Goal: Task Accomplishment & Management: Use online tool/utility

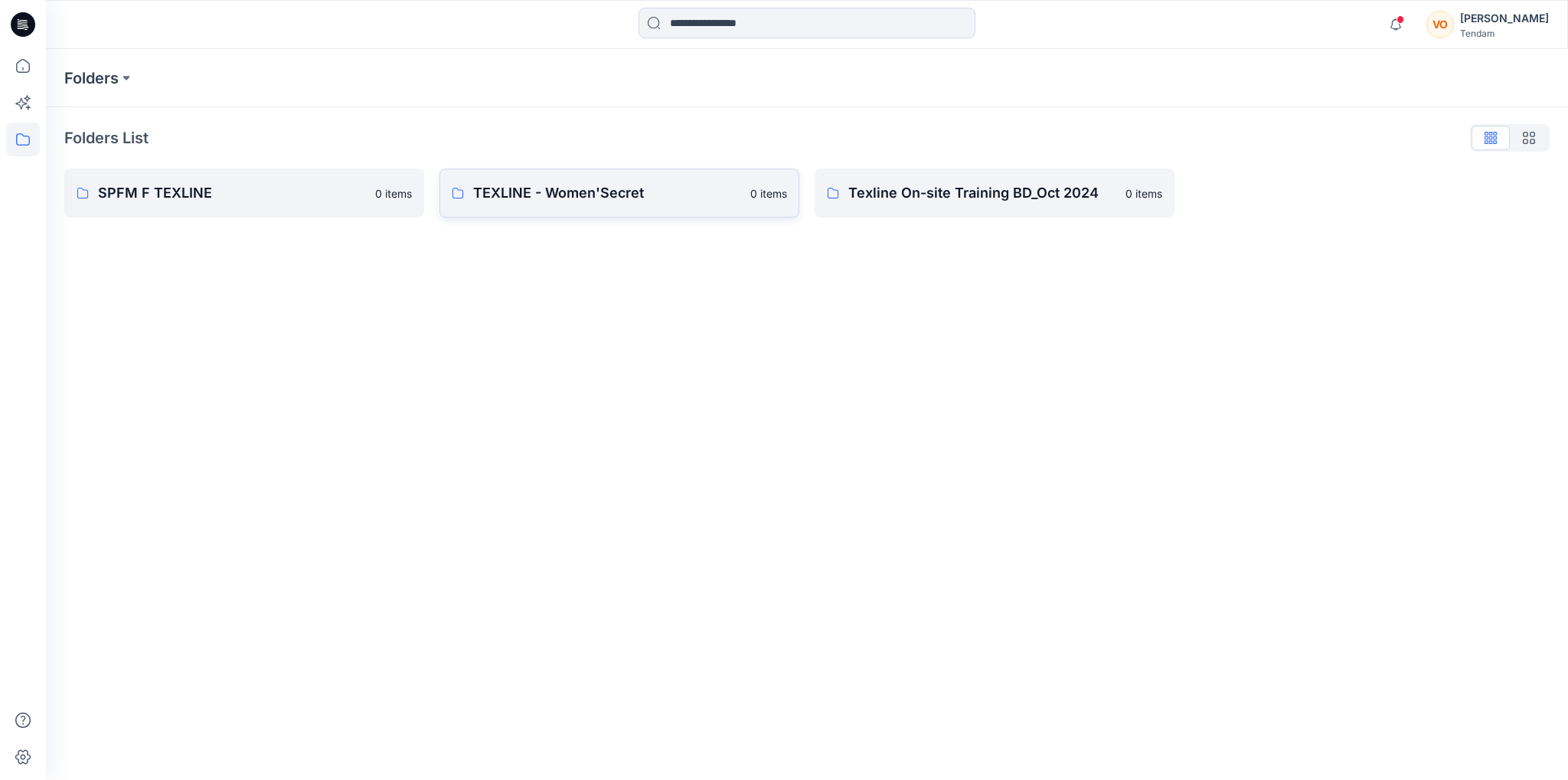
click at [554, 183] on p "TEXLINE - Women'Secret" at bounding box center [606, 192] width 268 height 21
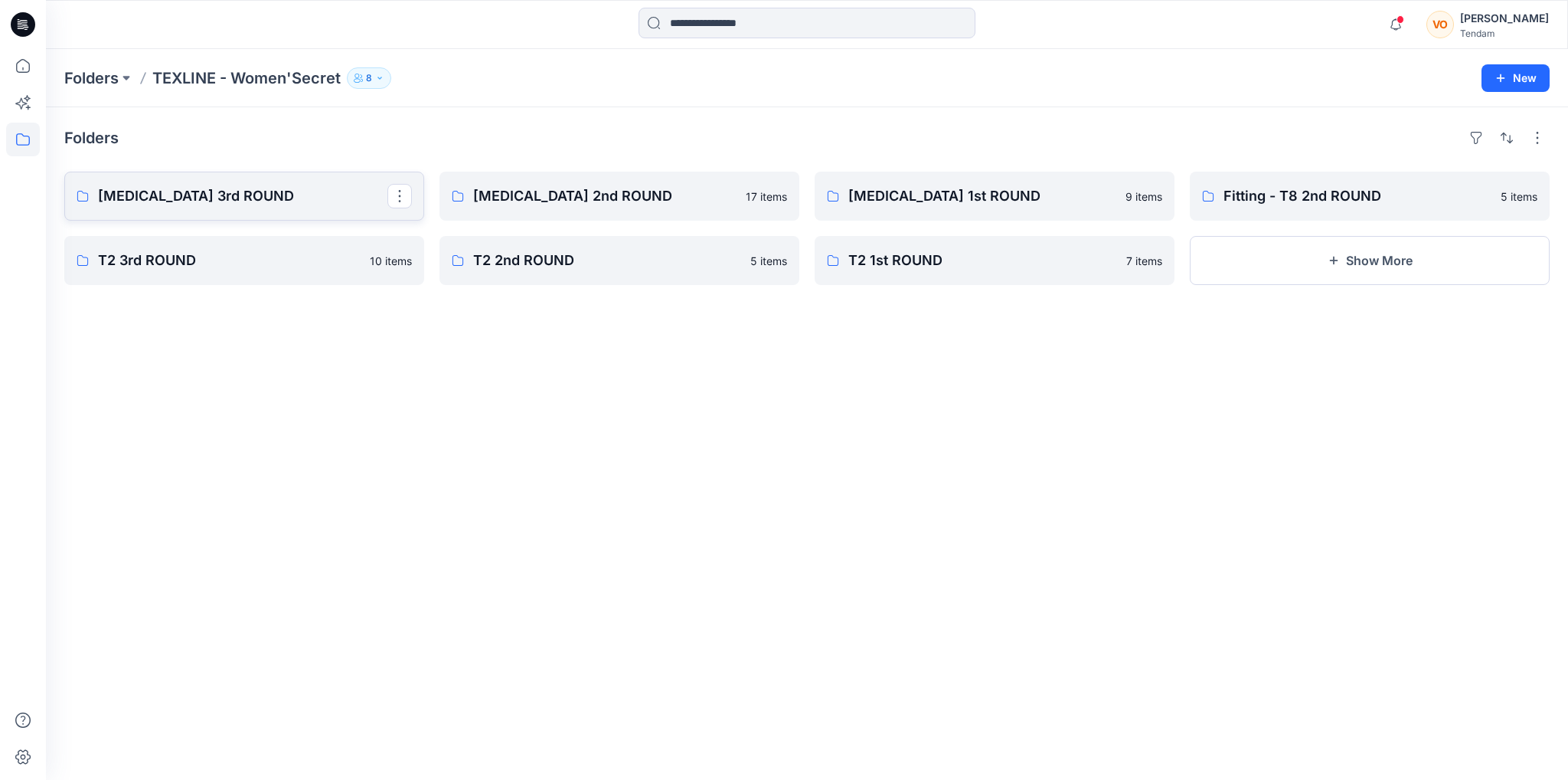
click at [321, 202] on p "T3 3rd ROUND" at bounding box center [242, 196] width 289 height 21
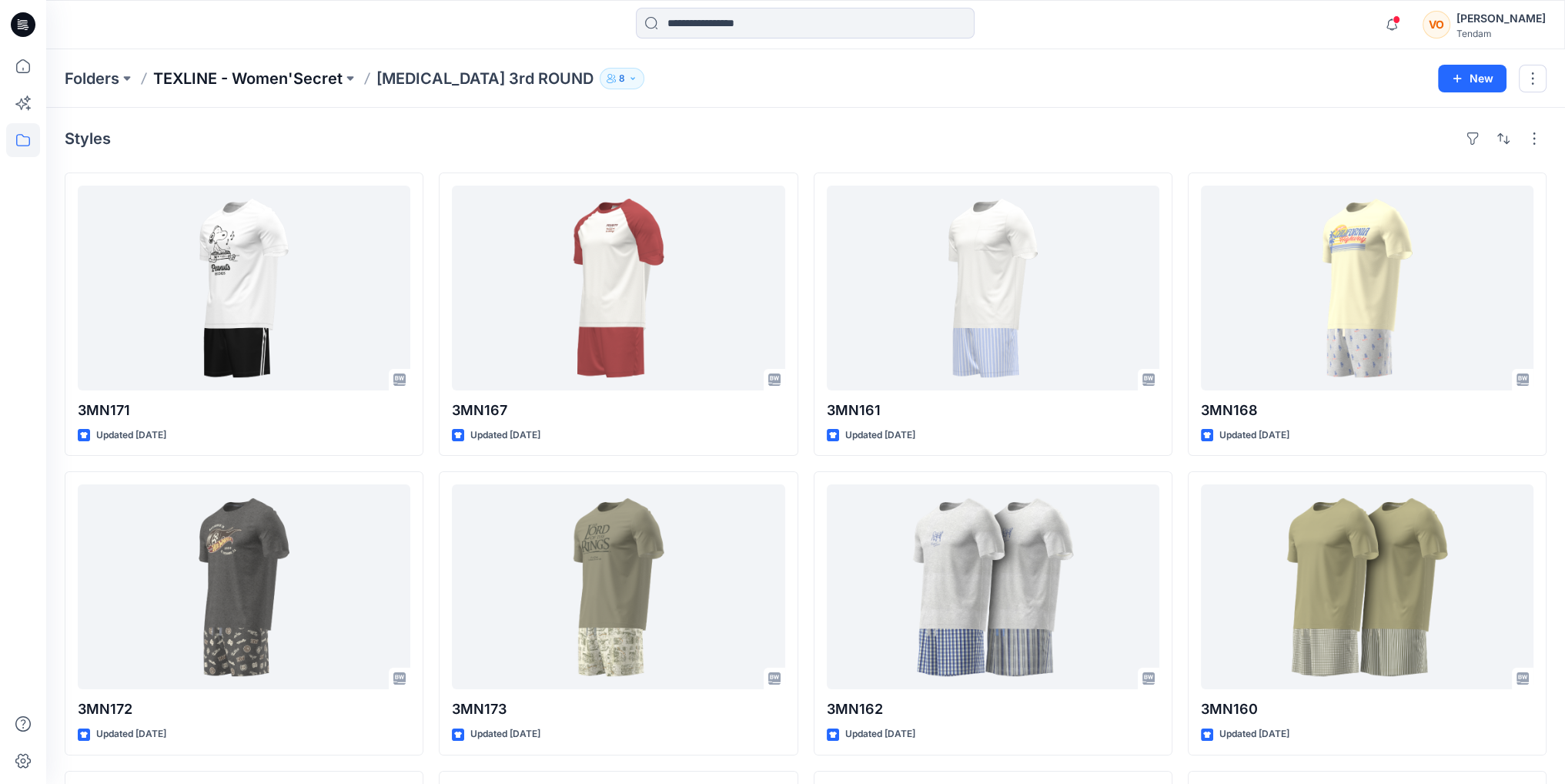
click at [284, 80] on p "TEXLINE - Women'Secret" at bounding box center [247, 78] width 189 height 21
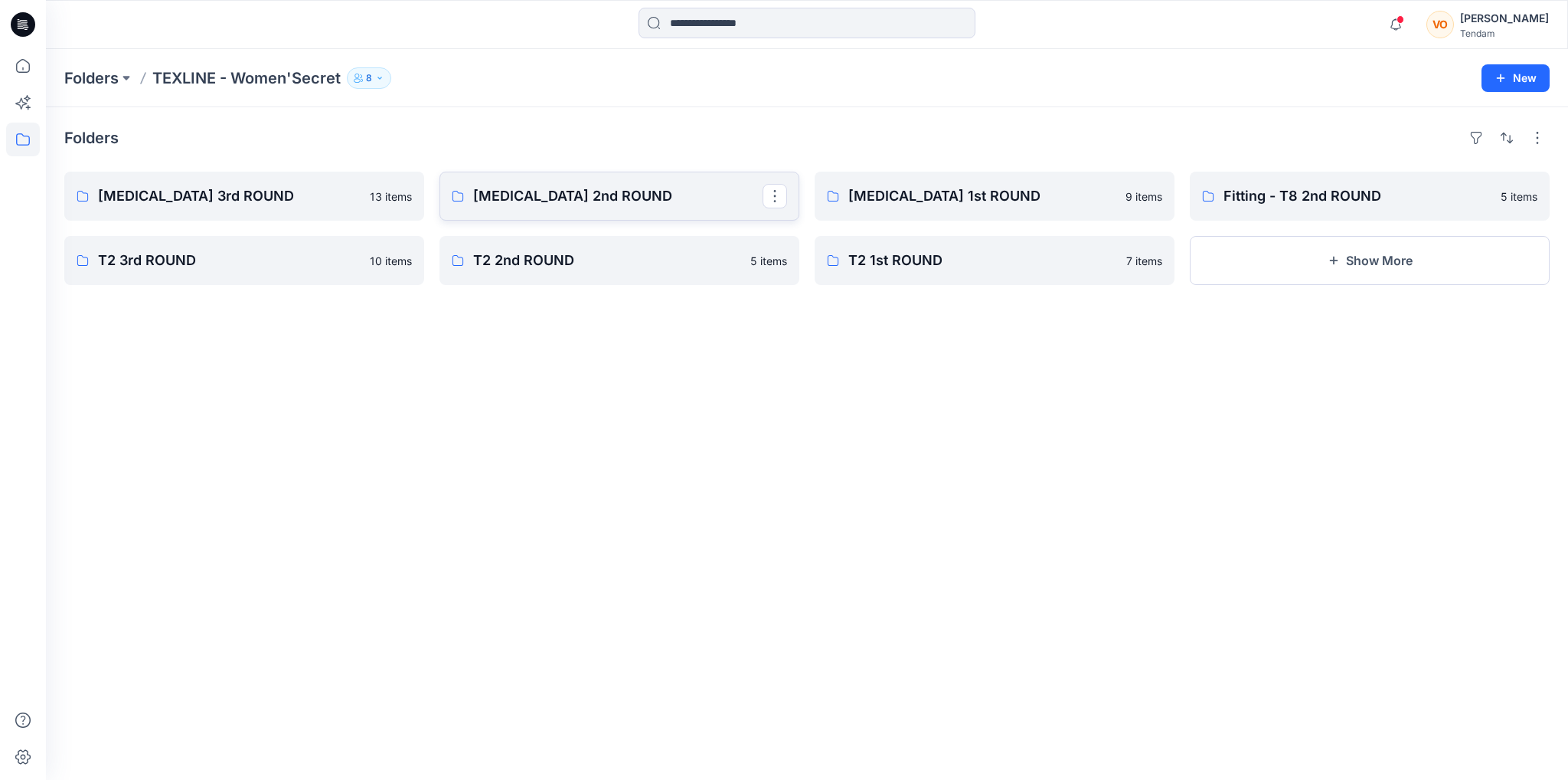
click at [662, 212] on link "T3 2nd ROUND" at bounding box center [619, 196] width 360 height 49
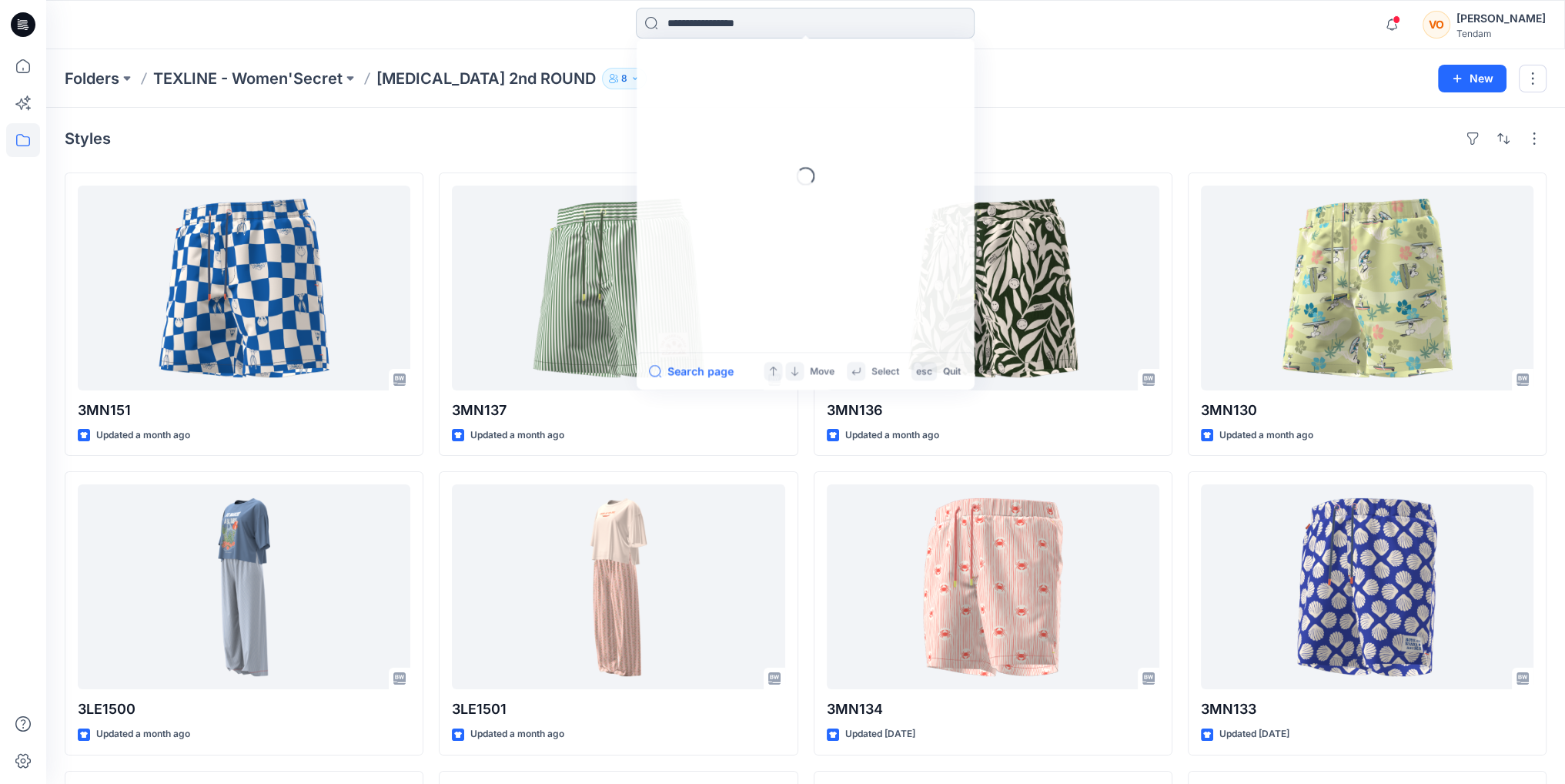
click at [767, 16] on input at bounding box center [806, 23] width 339 height 31
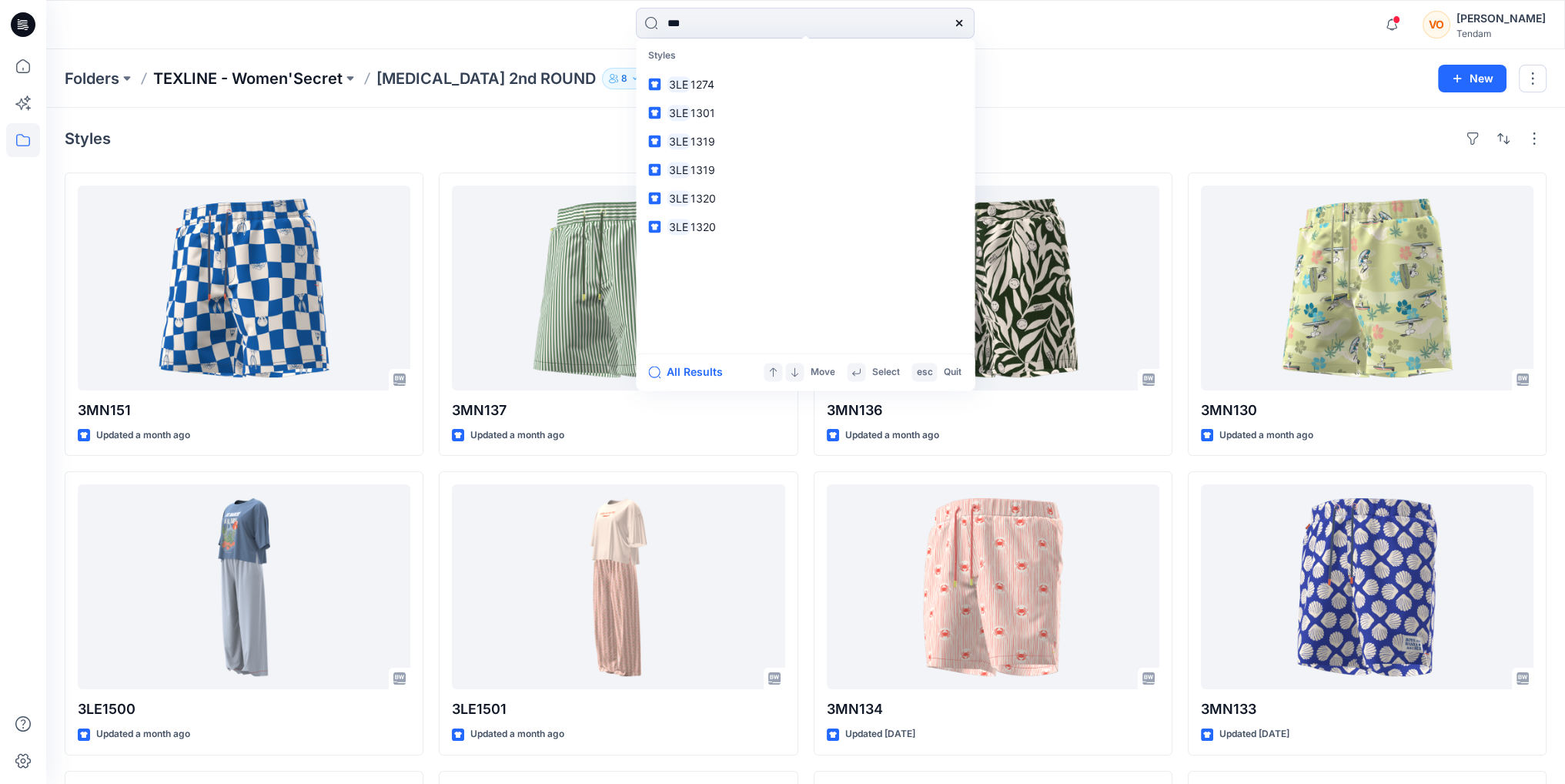
type input "***"
click at [296, 84] on p "TEXLINE - Women'Secret" at bounding box center [247, 78] width 189 height 21
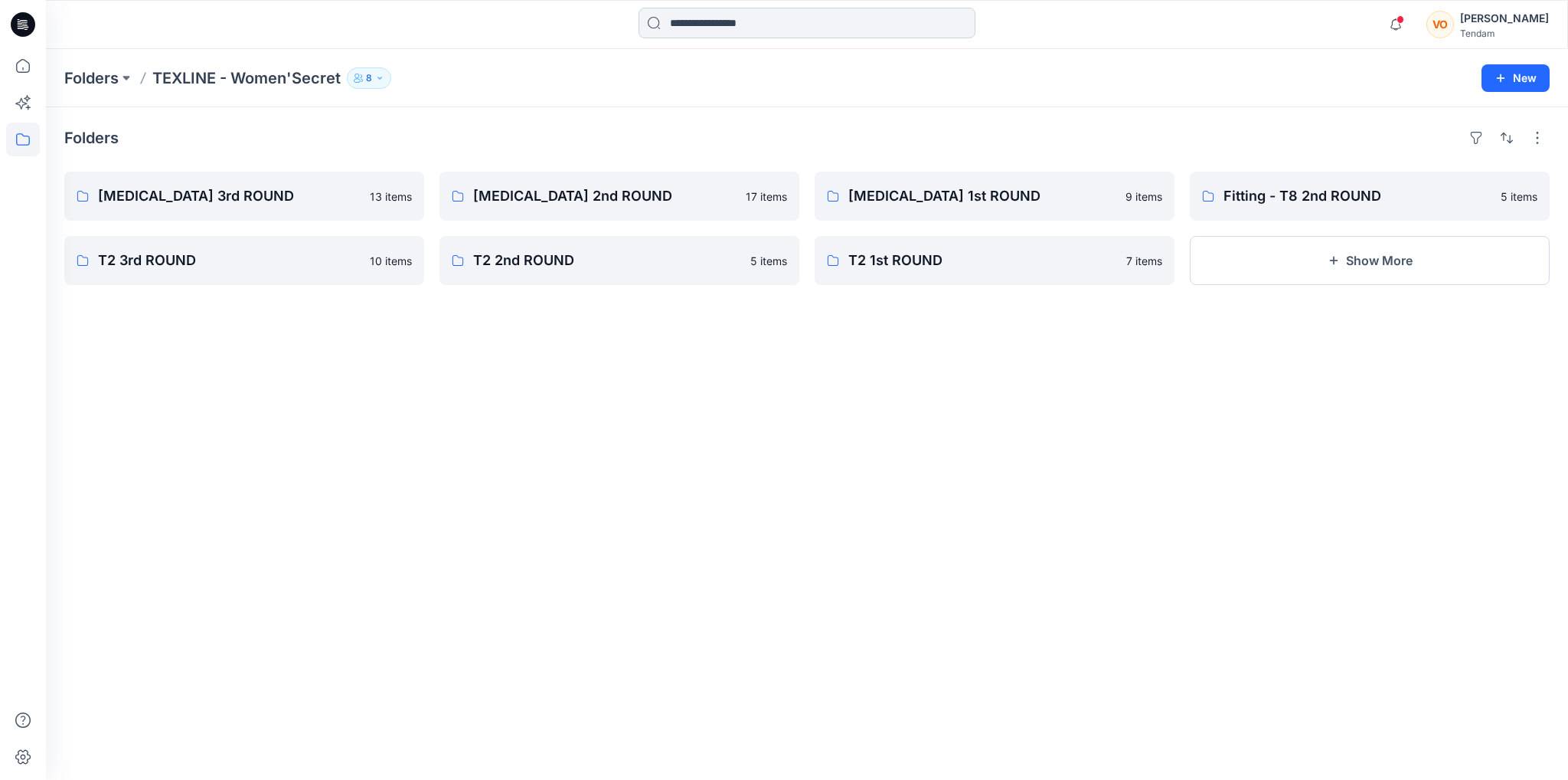
click at [730, 12] on input at bounding box center [807, 23] width 337 height 31
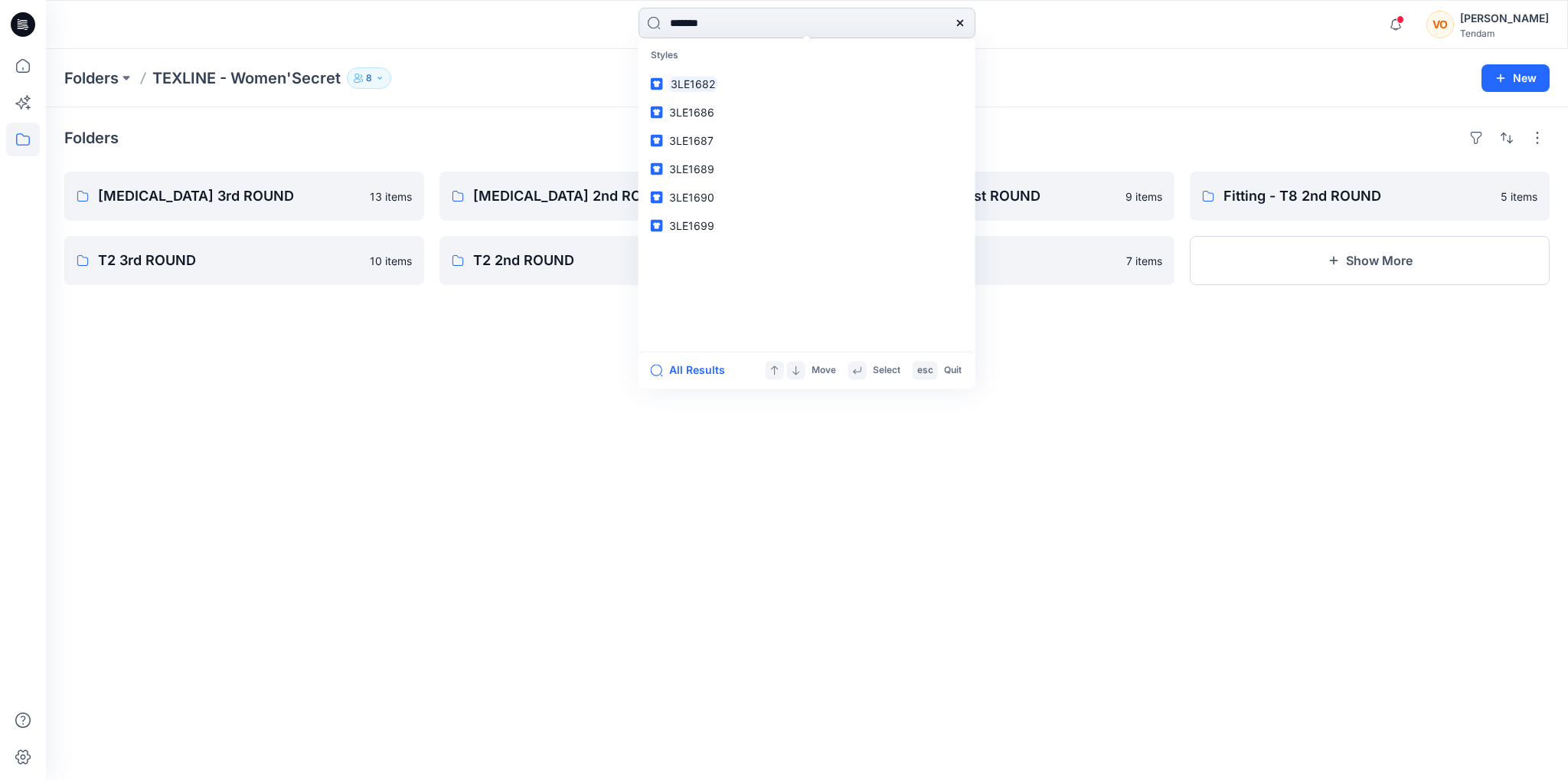
type input "*******"
click at [718, 93] on link "3LE1682" at bounding box center [806, 83] width 331 height 28
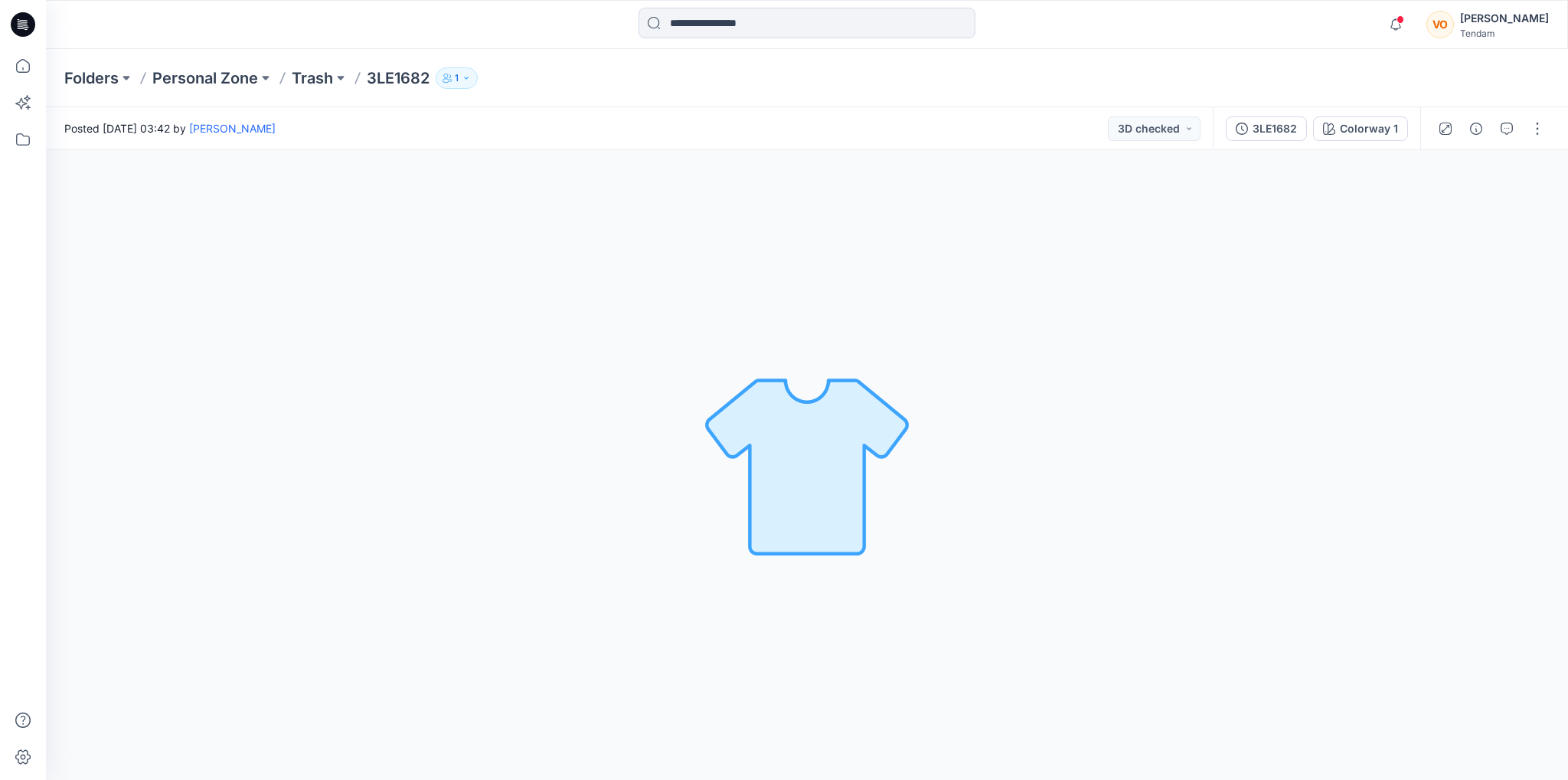
click at [861, 479] on img at bounding box center [807, 464] width 214 height 214
click at [847, 447] on img at bounding box center [807, 464] width 214 height 214
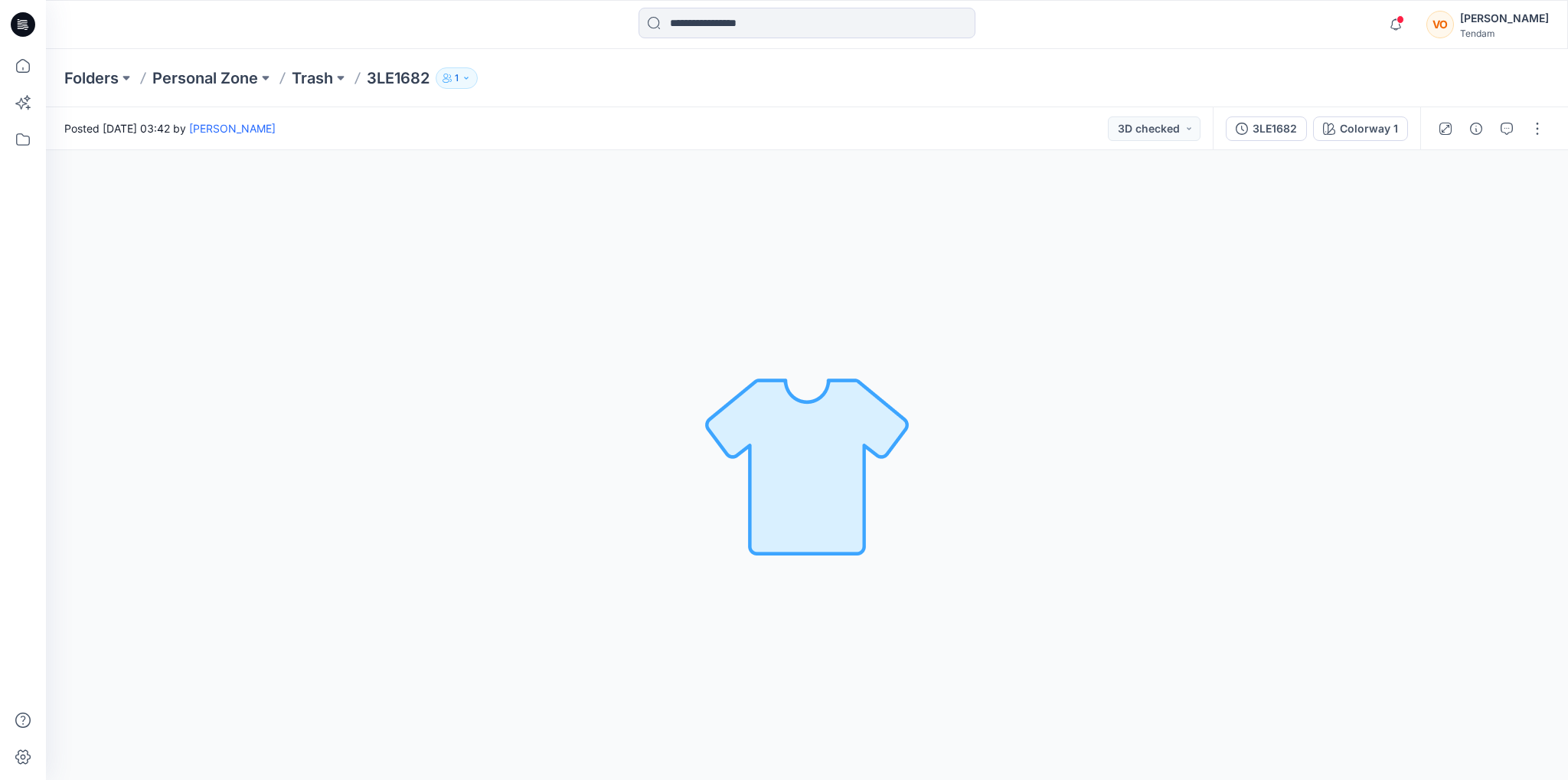
click at [1332, 398] on div "Colorway 1 Loading... Material Properties Loading..." at bounding box center [807, 464] width 1522 height 629
click at [1397, 20] on icon "button" at bounding box center [1395, 20] width 3 height 2
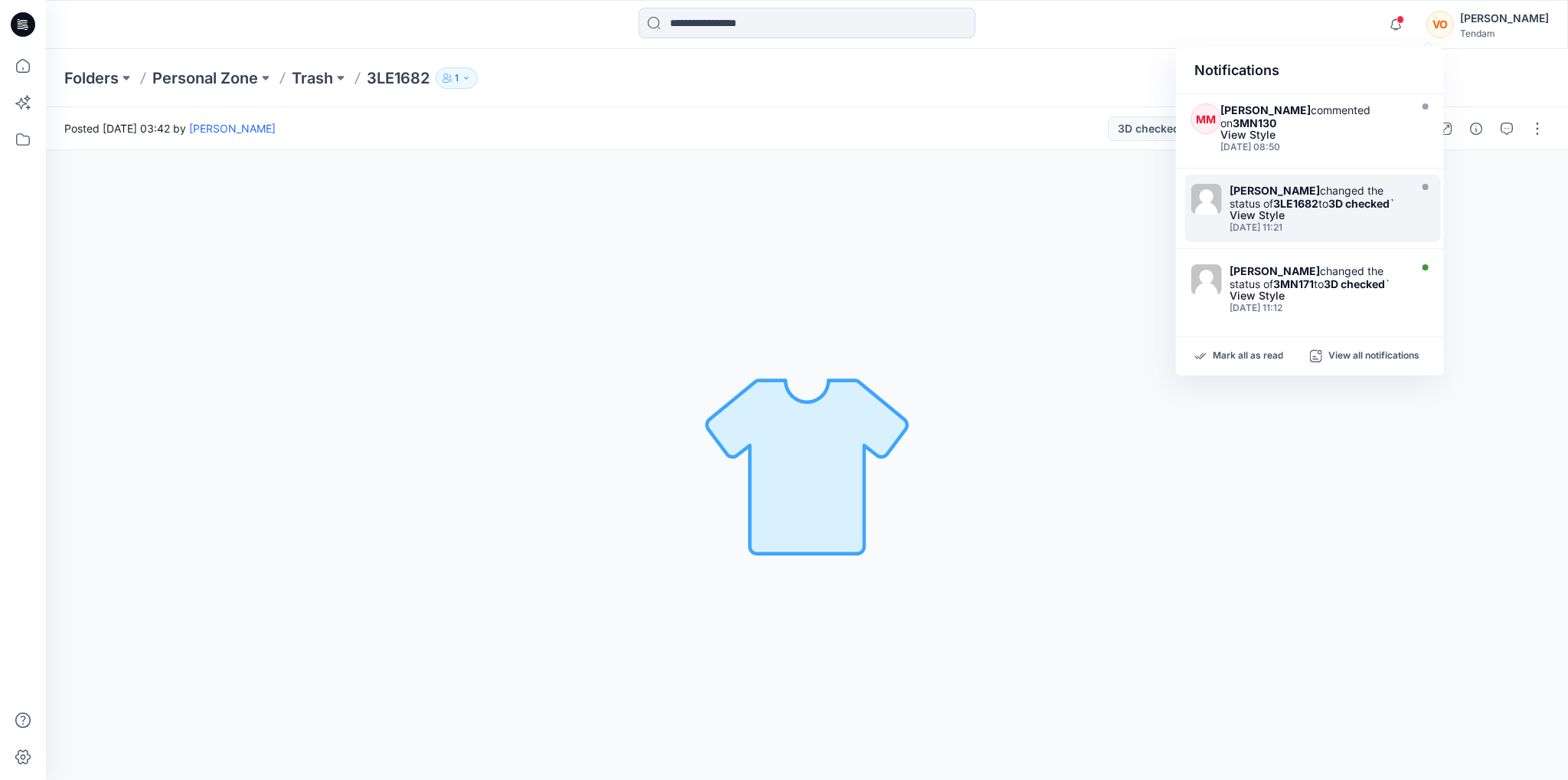
click at [1304, 226] on div "[DATE] 11:21" at bounding box center [1317, 227] width 176 height 11
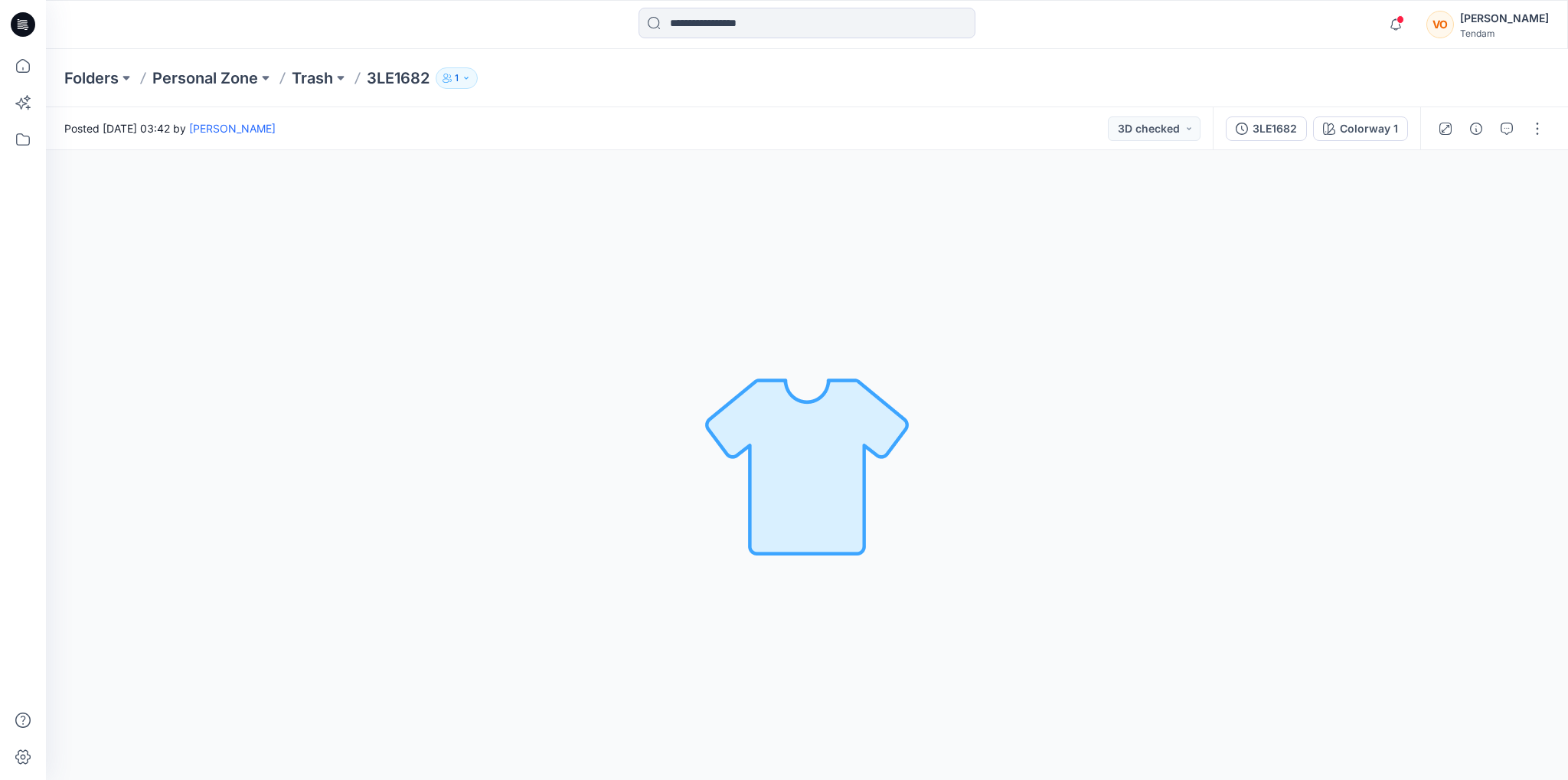
click at [1304, 226] on div "Colorway 1 Loading... Material Properties Loading..." at bounding box center [807, 464] width 1522 height 629
click at [1410, 23] on icon "button" at bounding box center [1395, 25] width 29 height 31
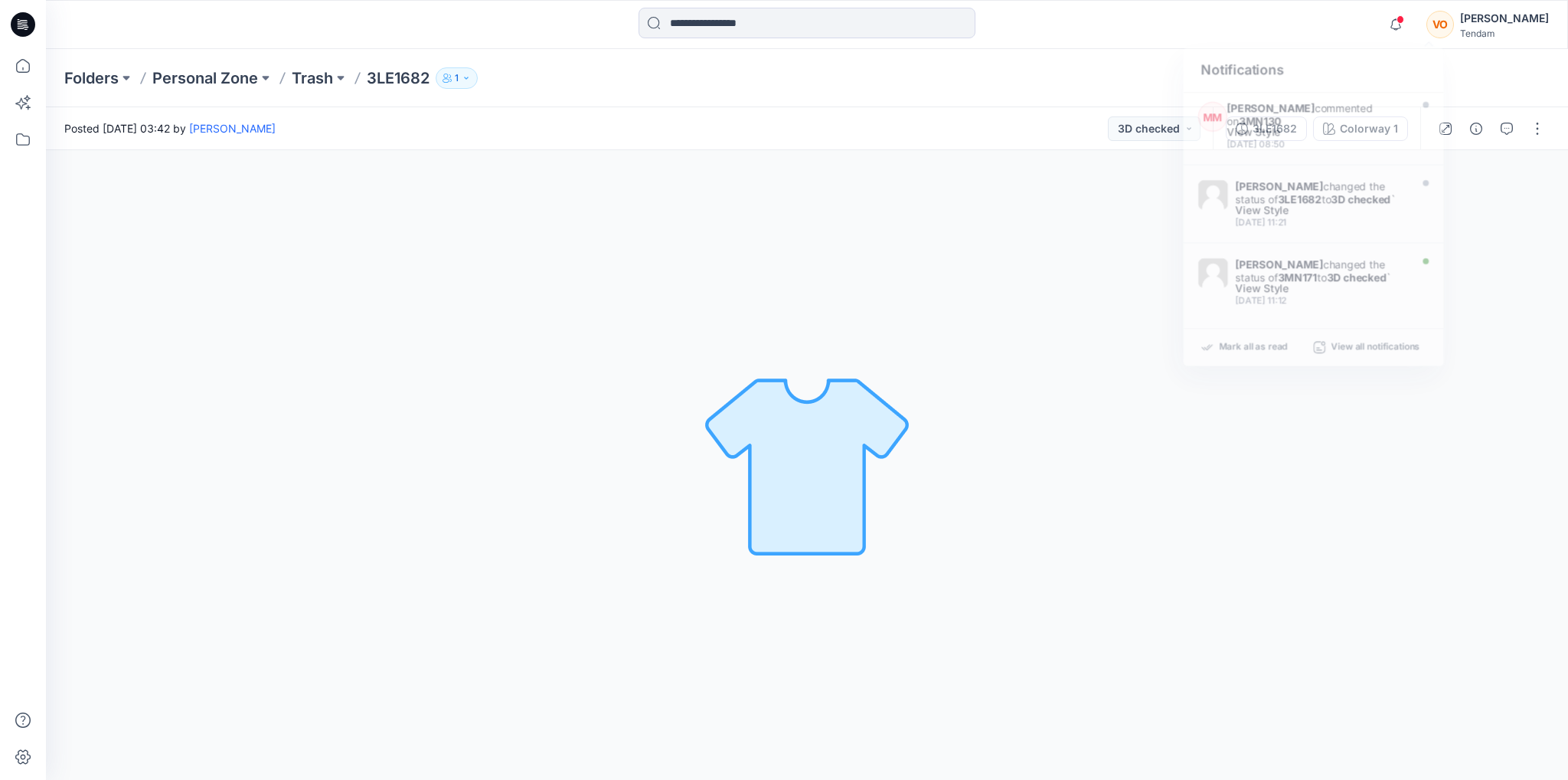
click at [543, 255] on div "Colorway 1 Loading... Material Properties Loading..." at bounding box center [807, 464] width 1522 height 629
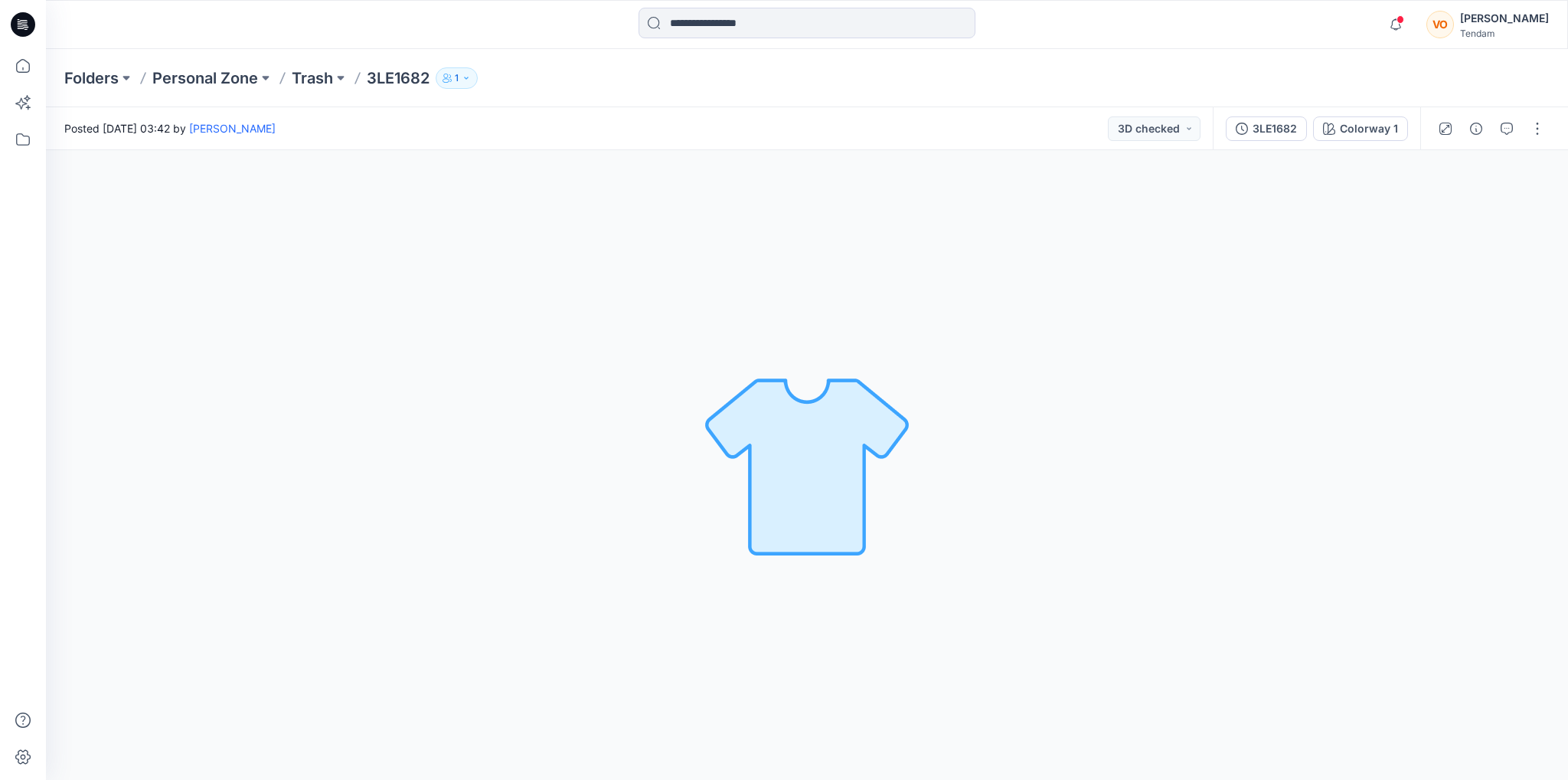
click at [1139, 352] on div "Colorway 1 Loading... Material Properties Loading..." at bounding box center [807, 464] width 1522 height 629
click at [1538, 122] on button "button" at bounding box center [1537, 128] width 25 height 25
click at [1273, 252] on div "Colorway 1 Loading... Material Properties Loading..." at bounding box center [807, 464] width 1522 height 629
click at [1531, 129] on button "button" at bounding box center [1537, 128] width 25 height 25
click at [1274, 120] on div "3LE1682" at bounding box center [1275, 128] width 44 height 17
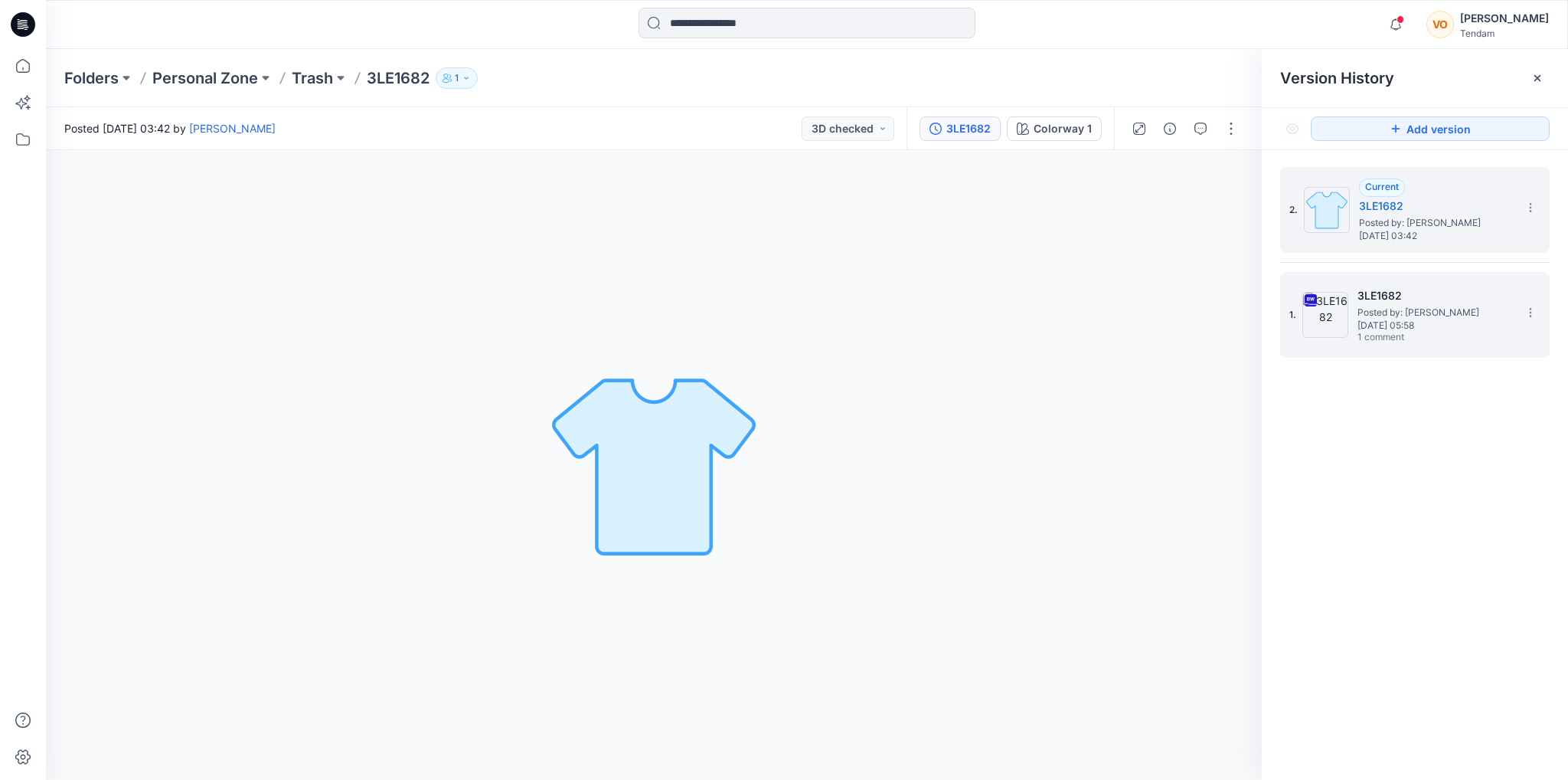
click at [1384, 310] on span "Posted by: [PERSON_NAME]" at bounding box center [1434, 312] width 153 height 15
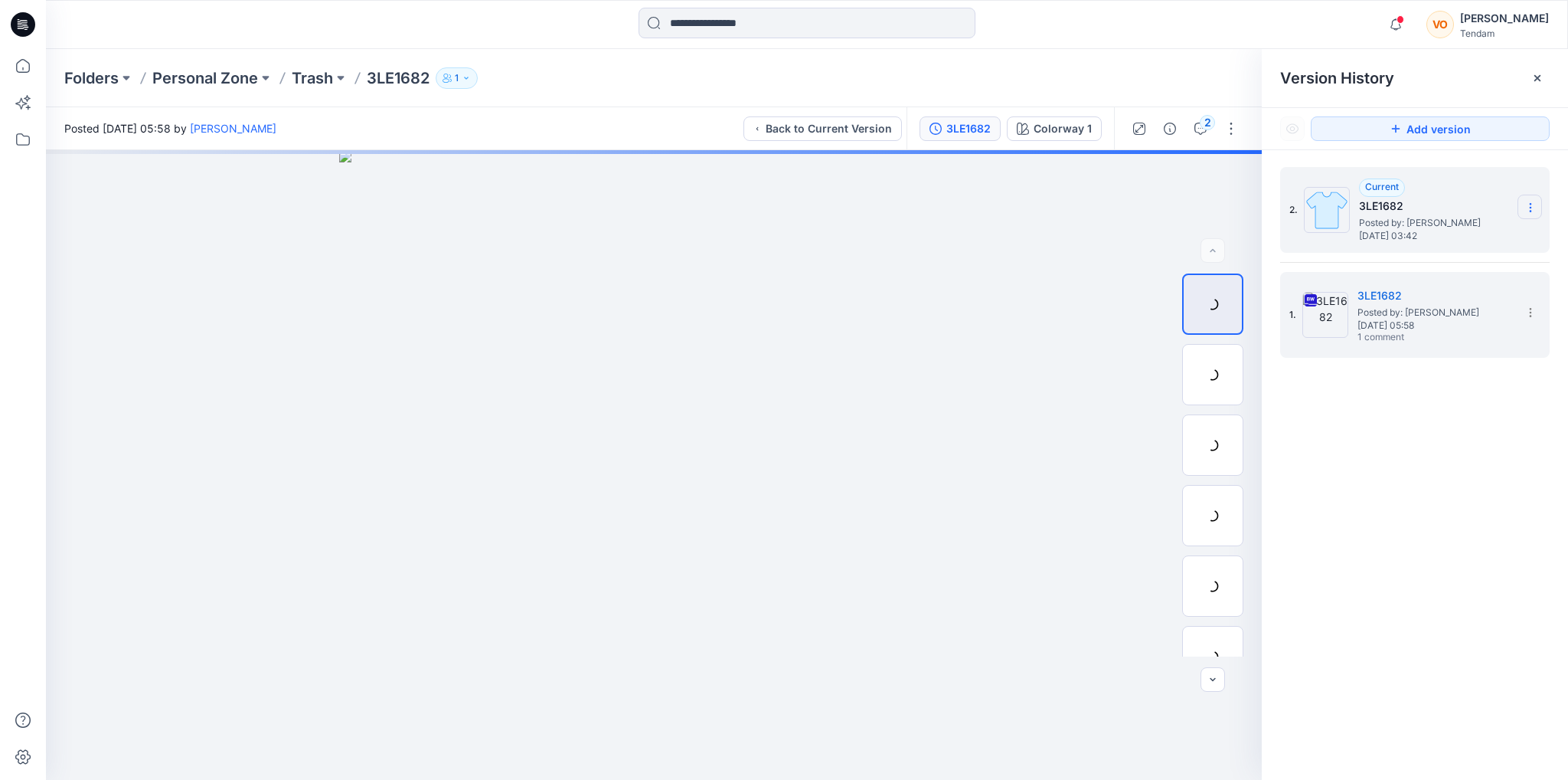
click at [1531, 202] on icon at bounding box center [1530, 208] width 12 height 12
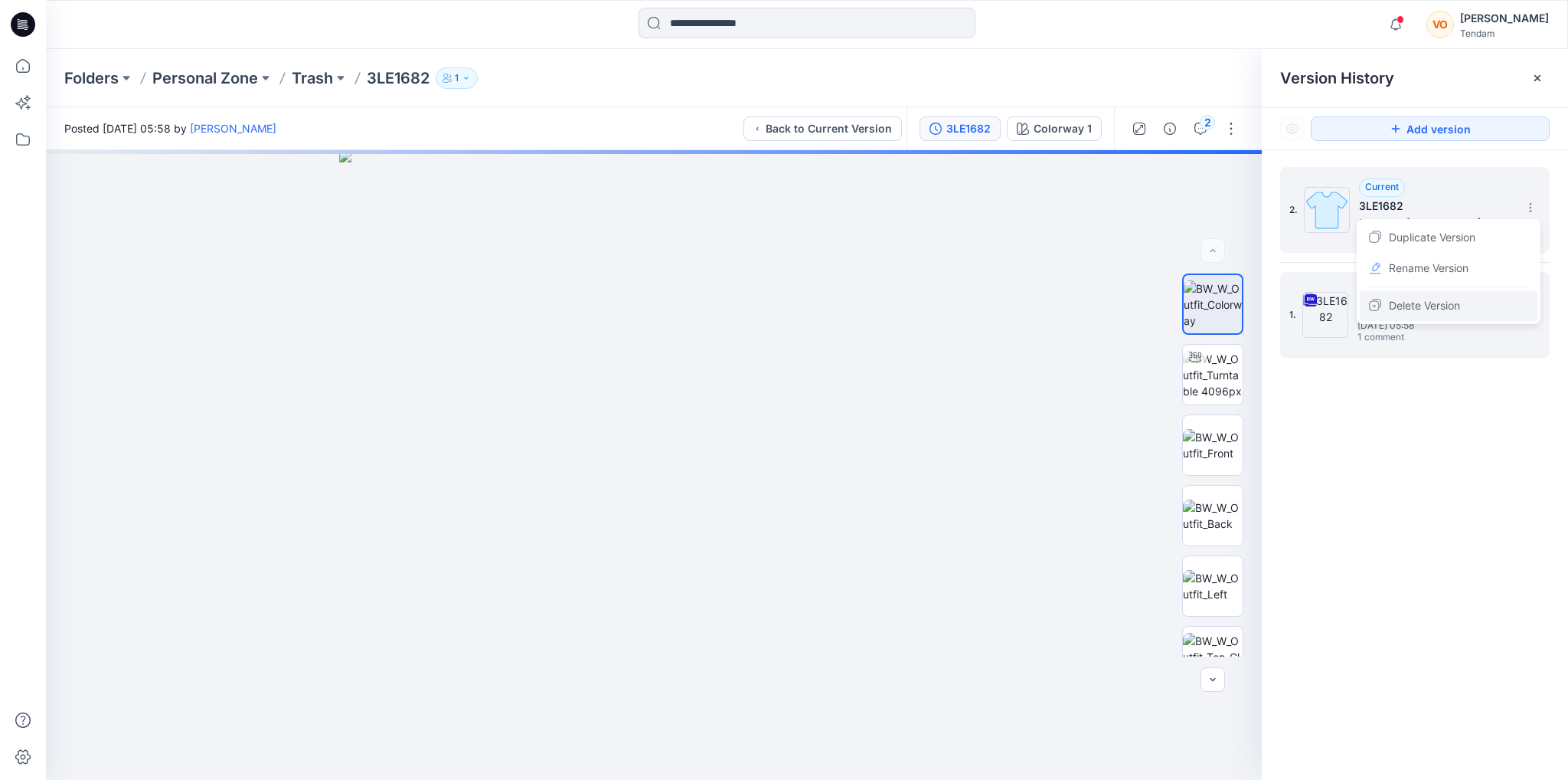
click at [1411, 304] on span "Delete Version" at bounding box center [1424, 305] width 71 height 19
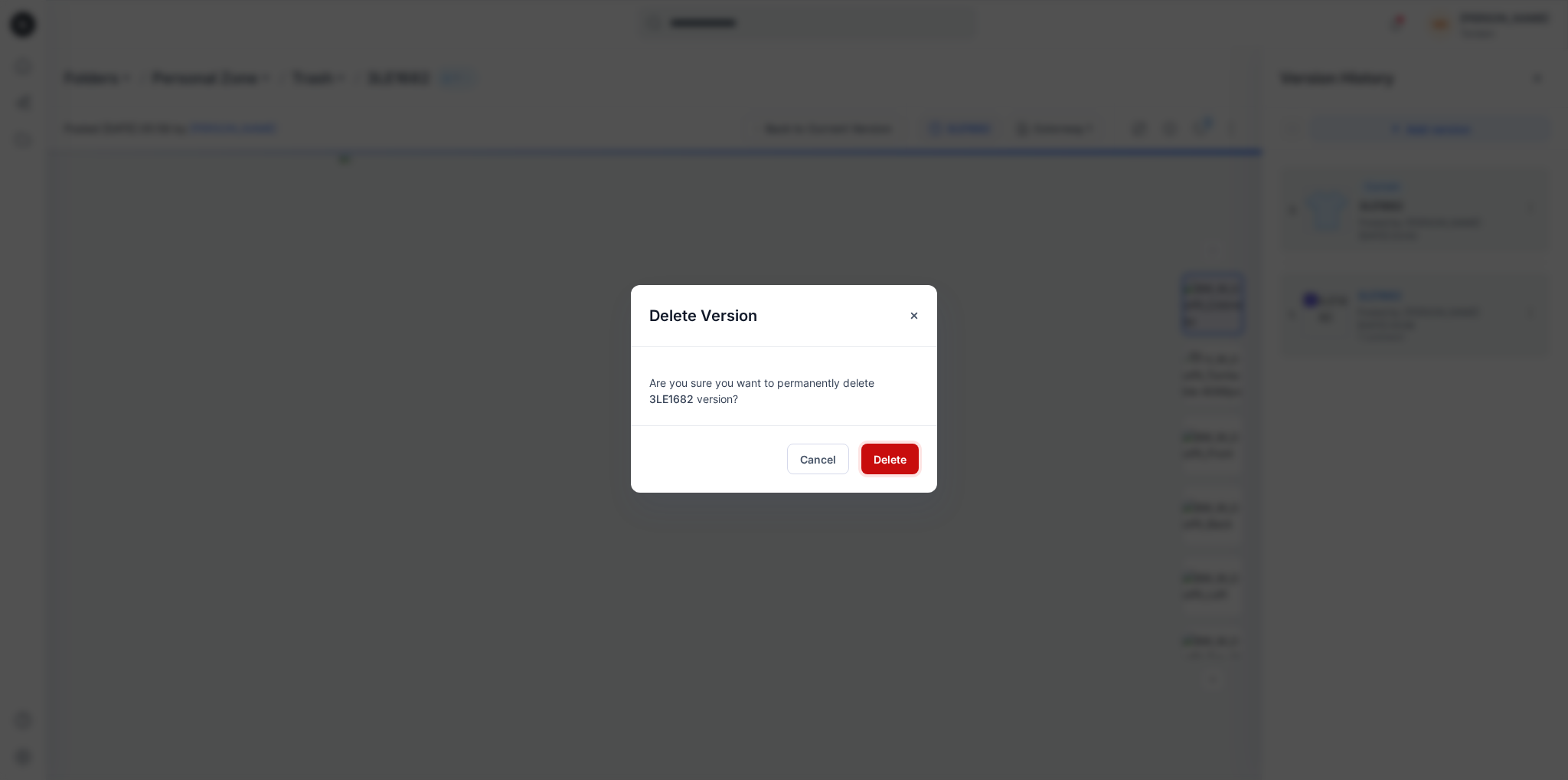
click at [906, 456] on button "Delete" at bounding box center [890, 458] width 58 height 31
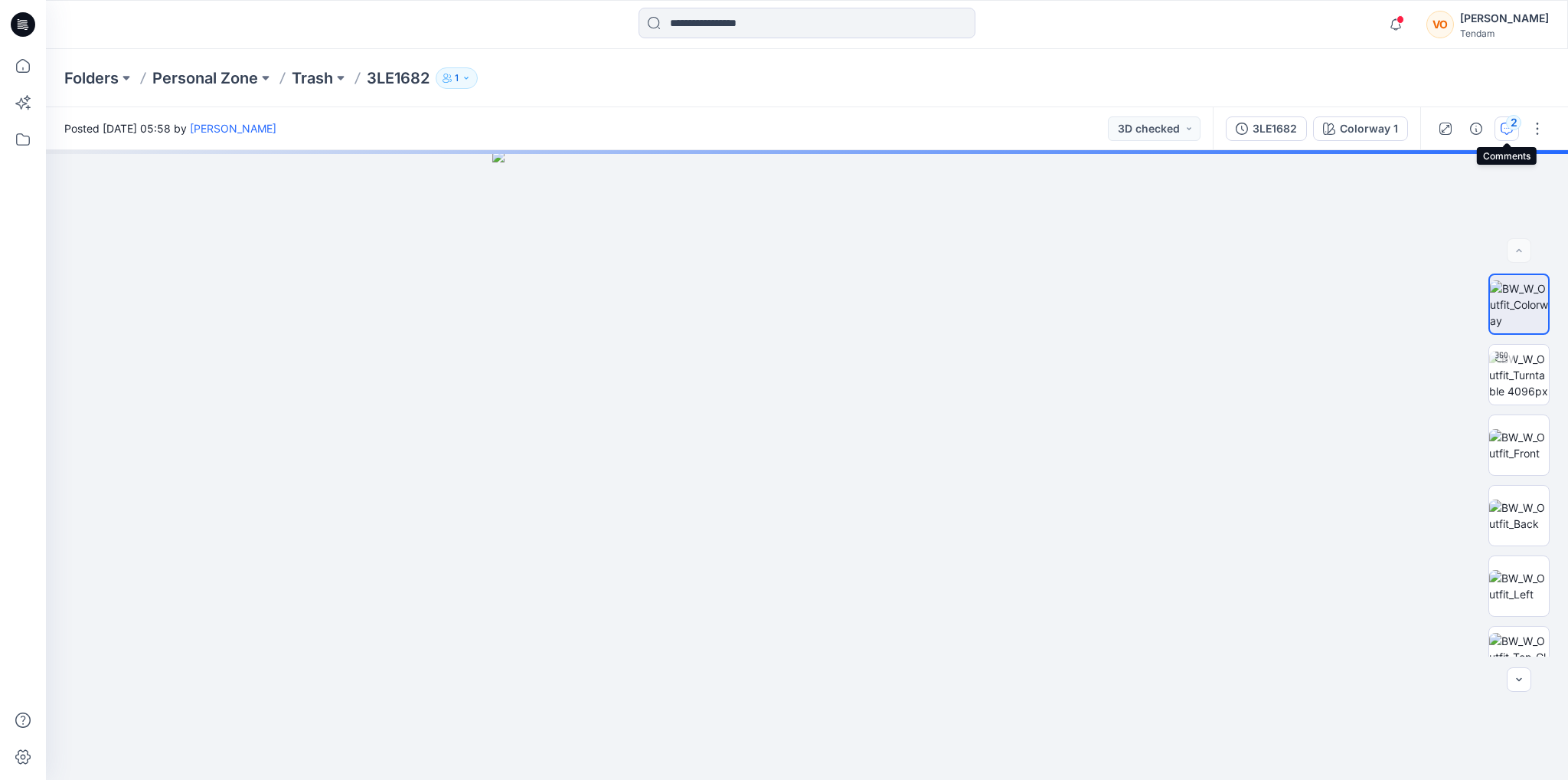
click at [1513, 126] on div "2" at bounding box center [1514, 122] width 15 height 15
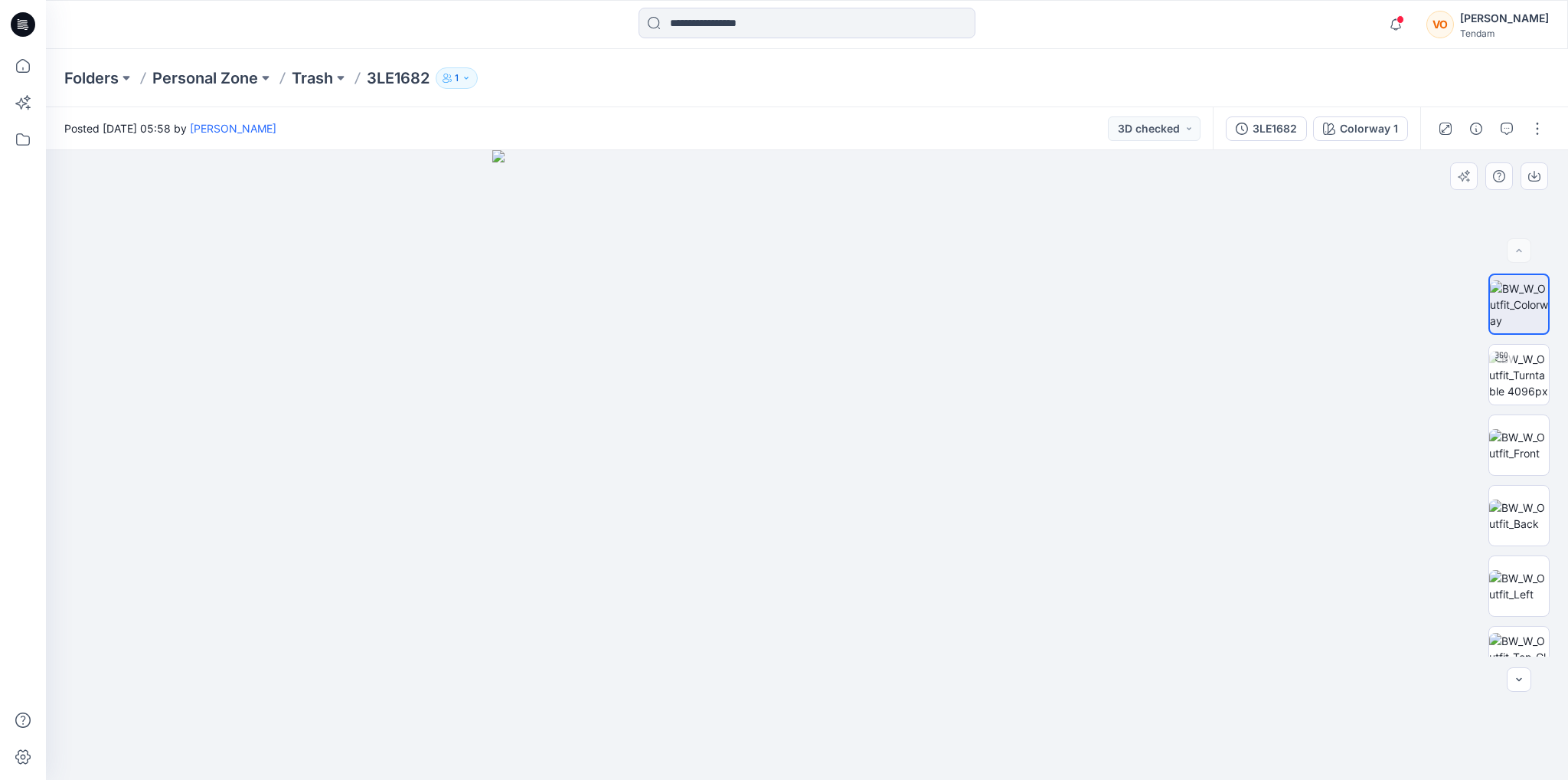
click at [956, 658] on img at bounding box center [807, 464] width 629 height 629
click at [1124, 432] on div at bounding box center [807, 464] width 1522 height 629
click at [1410, 26] on icon "button" at bounding box center [1395, 25] width 29 height 31
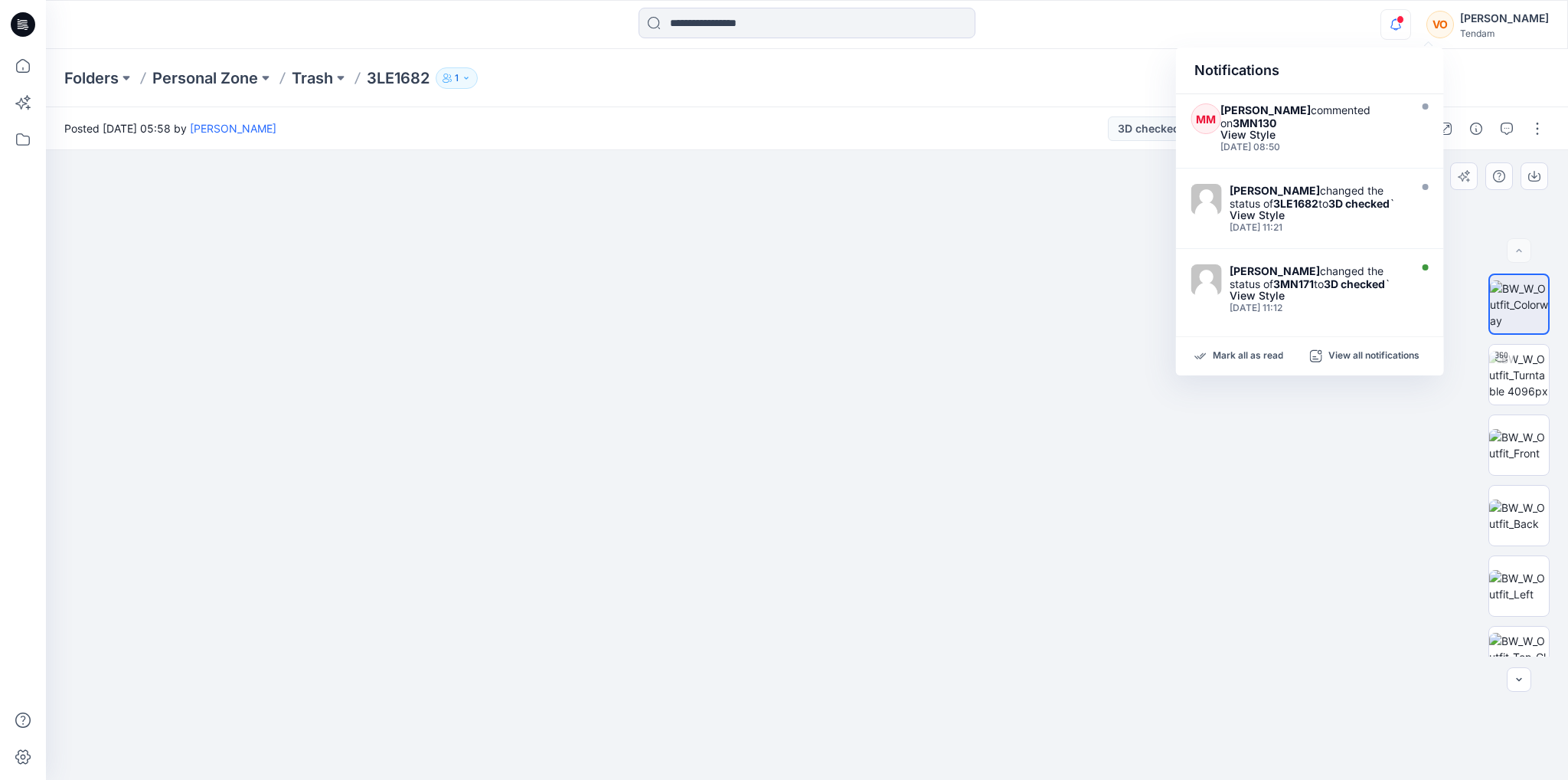
click at [1082, 293] on img at bounding box center [807, 362] width 1038 height 834
